Goal: Find contact information: Find contact information

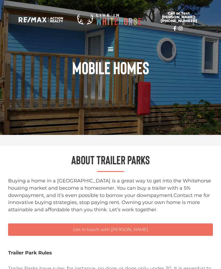
click at [216, 77] on div "Mobile Homes" at bounding box center [110, 67] width 221 height 23
click at [123, 62] on h1 "Mobile Homes" at bounding box center [111, 67] width 216 height 17
click at [120, 65] on h1 "Mobile Homes" at bounding box center [111, 67] width 216 height 17
click at [180, 18] on span "Call or Text [PERSON_NAME]: [PHONE_NUMBER]" at bounding box center [179, 16] width 53 height 11
click at [150, 94] on div "Mobile Homes" at bounding box center [110, 67] width 221 height 135
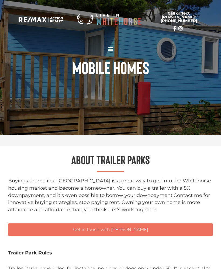
click at [145, 92] on div "Mobile Homes" at bounding box center [110, 67] width 221 height 135
click at [113, 49] on div "Menu Toggle" at bounding box center [110, 48] width 9 height 9
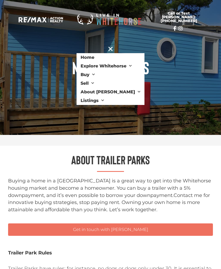
click at [191, 85] on section "Home Explore [GEOGRAPHIC_DATA] Neighbourhoods [GEOGRAPHIC_DATA] [GEOGRAPHIC_DAT…" at bounding box center [111, 71] width 216 height 71
click at [186, 110] on div "Mobile Homes" at bounding box center [110, 67] width 221 height 135
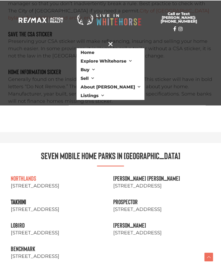
scroll to position [537, 0]
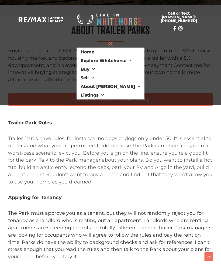
click at [115, 39] on div "Menu Toggle" at bounding box center [110, 43] width 9 height 9
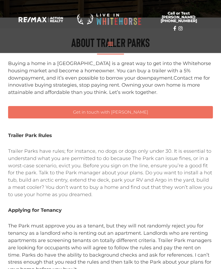
scroll to position [0, 0]
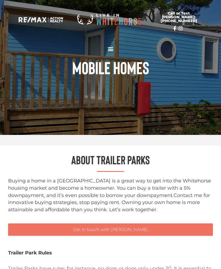
click at [40, 10] on div at bounding box center [41, 19] width 66 height 23
click at [57, 17] on img at bounding box center [41, 19] width 44 height 5
click at [106, 60] on h1 "Mobile Homes" at bounding box center [111, 67] width 216 height 17
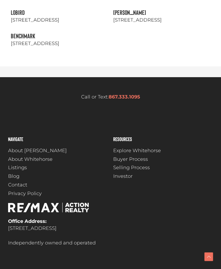
scroll to position [772, 0]
